Goal: Task Accomplishment & Management: Use online tool/utility

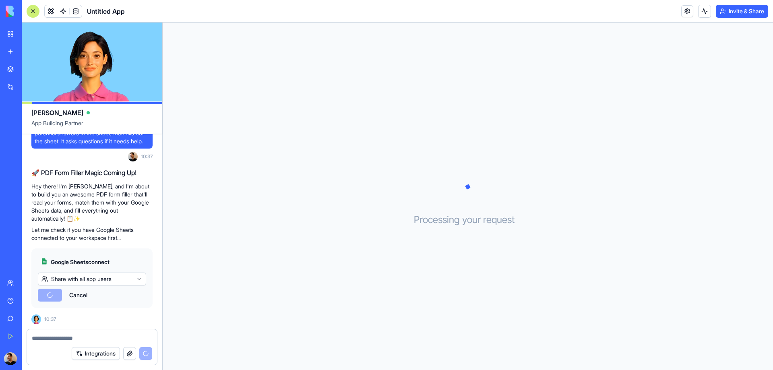
scroll to position [143, 0]
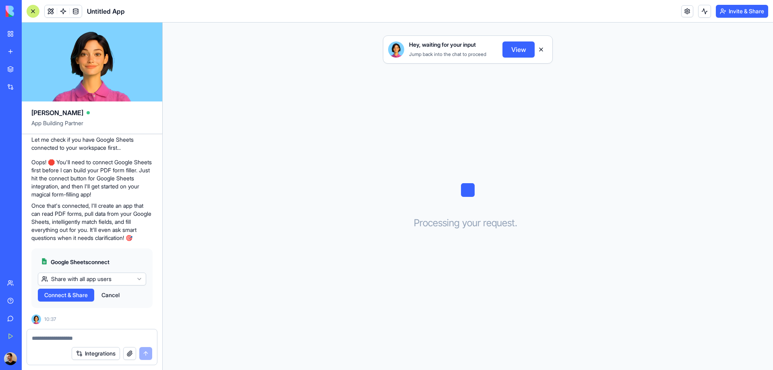
click at [89, 189] on p "Oops! 🛑 You'll need to connect Google Sheets first before I can build your PDF …" at bounding box center [91, 178] width 121 height 40
click at [82, 297] on span "Connect & Share" at bounding box center [65, 295] width 43 height 8
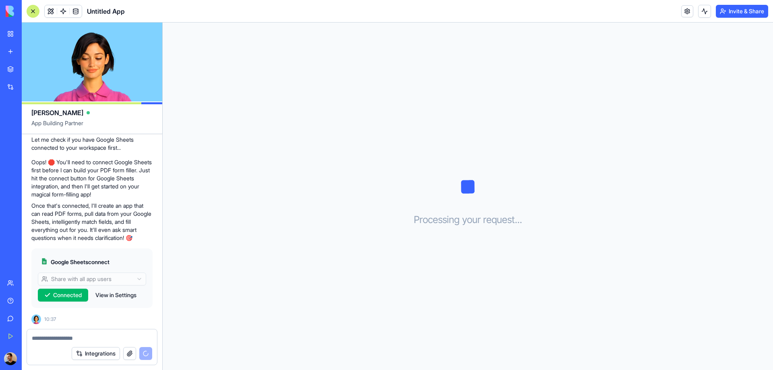
scroll to position [143, 0]
drag, startPoint x: 97, startPoint y: 72, endPoint x: 60, endPoint y: 170, distance: 104.6
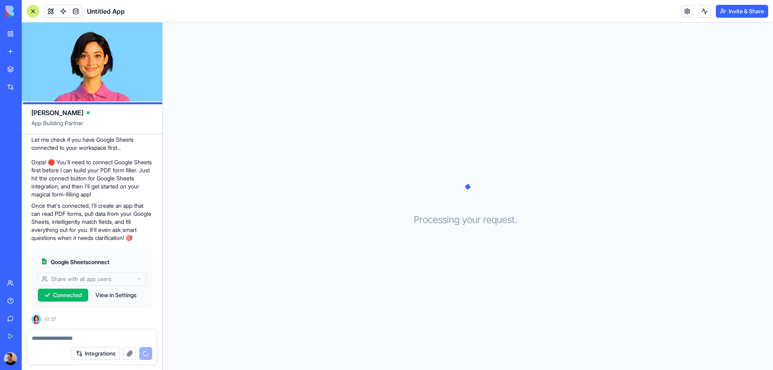
click at [60, 170] on p "Oops! 🛑 You'll need to connect Google Sheets first before I can build your PDF …" at bounding box center [91, 178] width 121 height 40
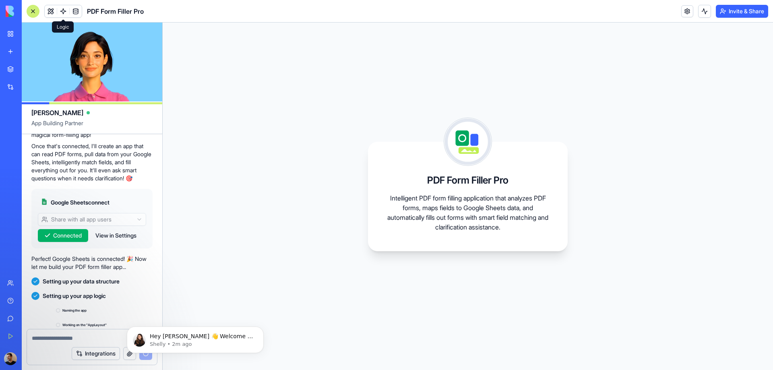
scroll to position [267, 0]
